Goal: Use online tool/utility: Utilize a website feature to perform a specific function

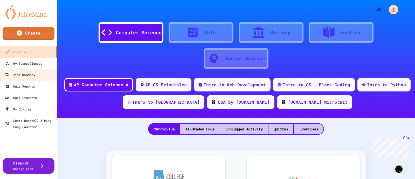
click at [19, 75] on div "Code Sandbox" at bounding box center [19, 75] width 31 height 6
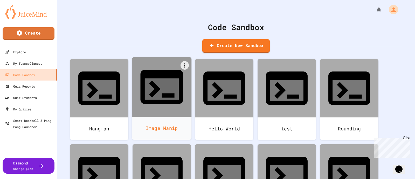
click at [172, 116] on div "Image Manip" at bounding box center [162, 127] width 60 height 23
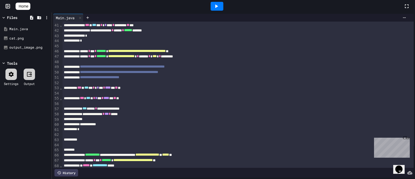
scroll to position [241, 0]
